Goal: Task Accomplishment & Management: Complete application form

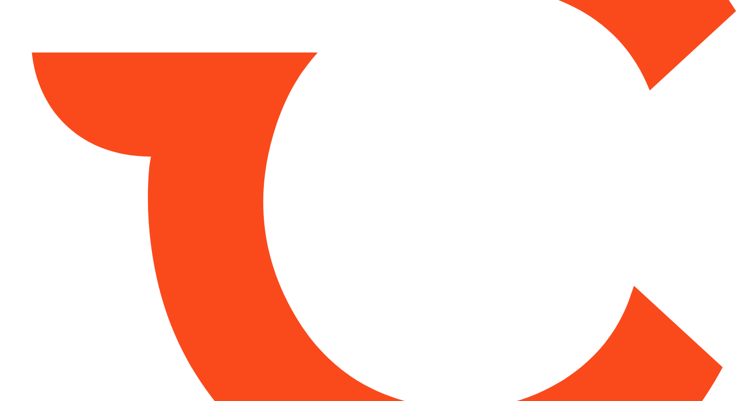
type input "*****"
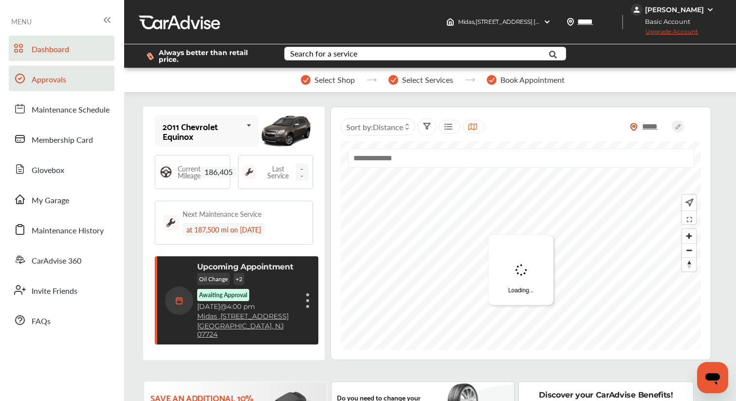
click at [31, 78] on link "Approvals" at bounding box center [62, 78] width 106 height 25
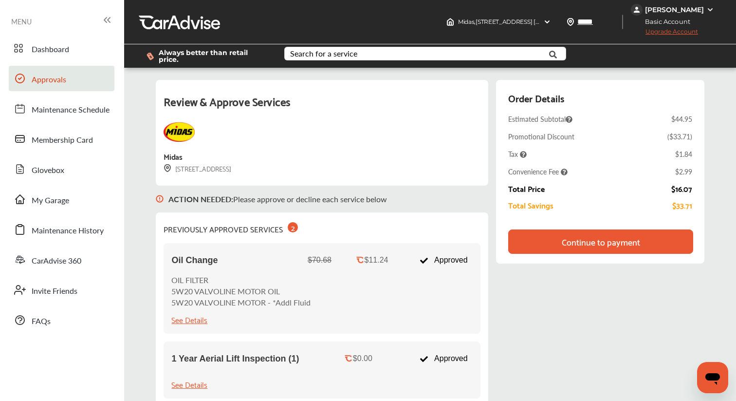
click at [595, 237] on div "Continue to payment" at bounding box center [601, 242] width 78 height 10
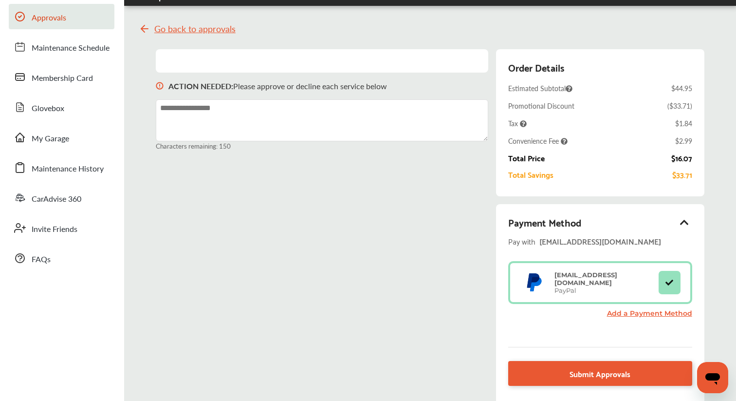
scroll to position [70, 0]
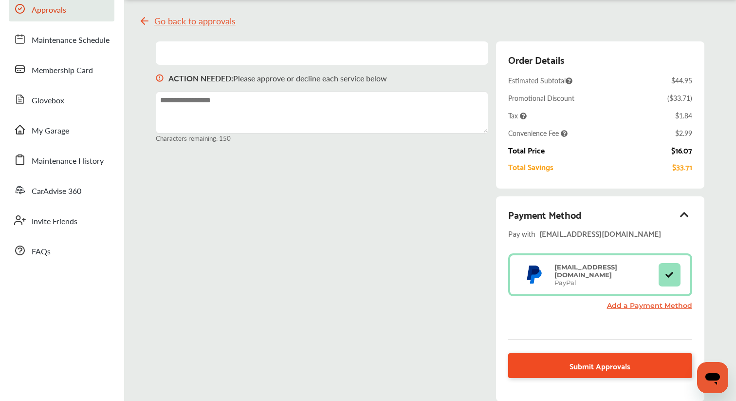
click at [594, 366] on link "Submit Approvals" at bounding box center [600, 365] width 184 height 25
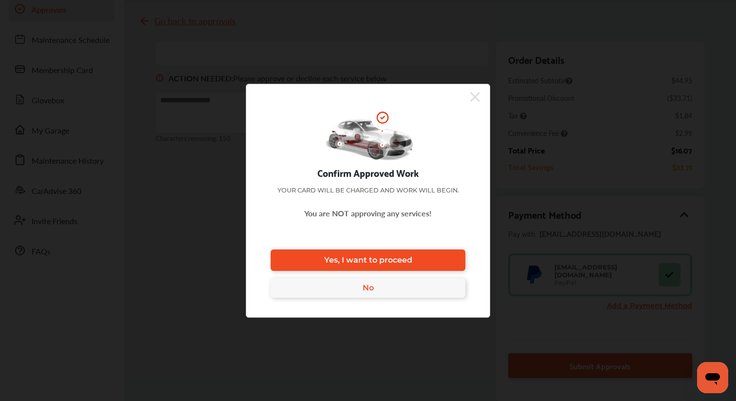
click at [384, 260] on span "Yes, I want to proceed" at bounding box center [368, 259] width 88 height 9
